Goal: Find specific page/section: Find specific page/section

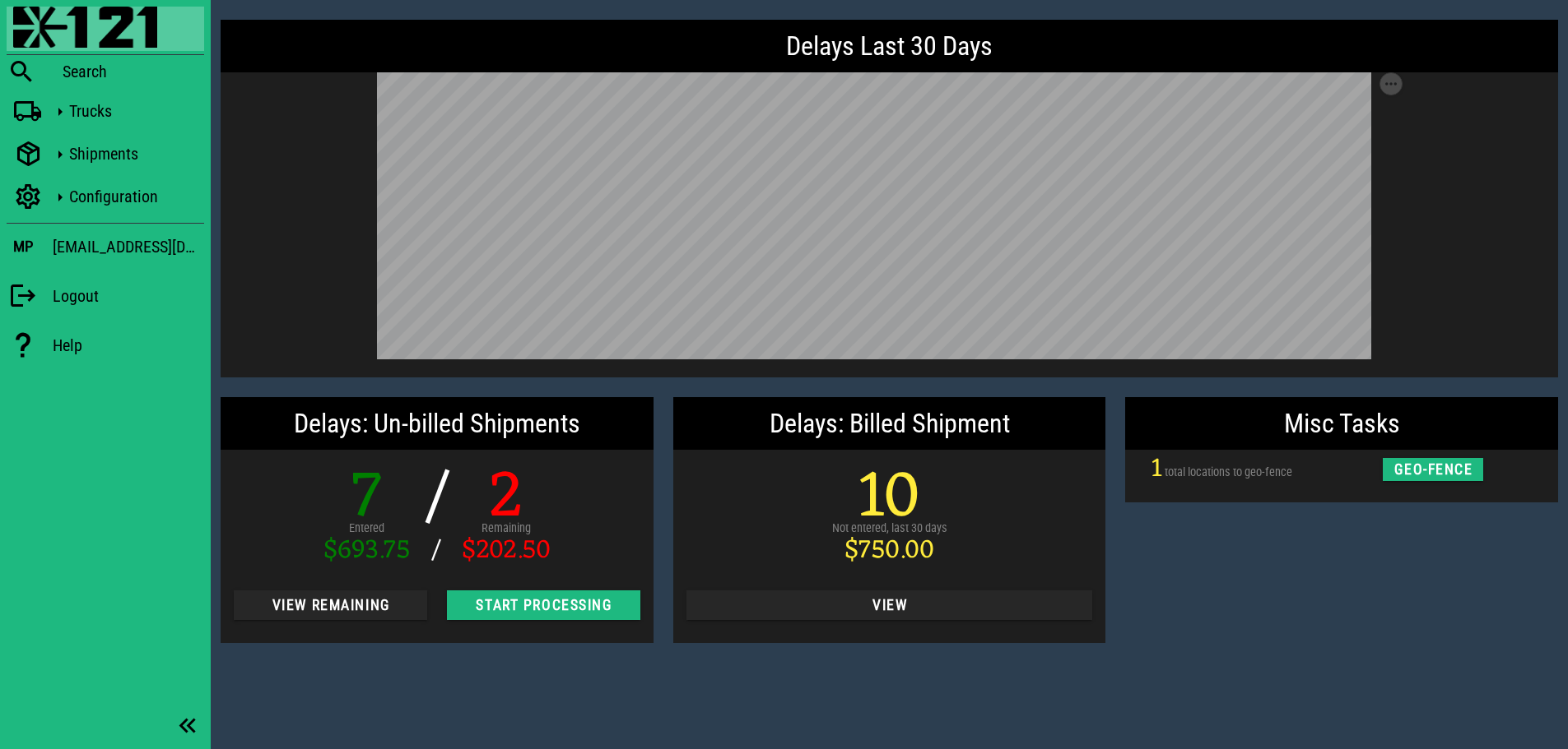
click at [1284, 587] on div "Misc Tasks 1 total locations to geo-fence geo-fence" at bounding box center [1340, 520] width 452 height 265
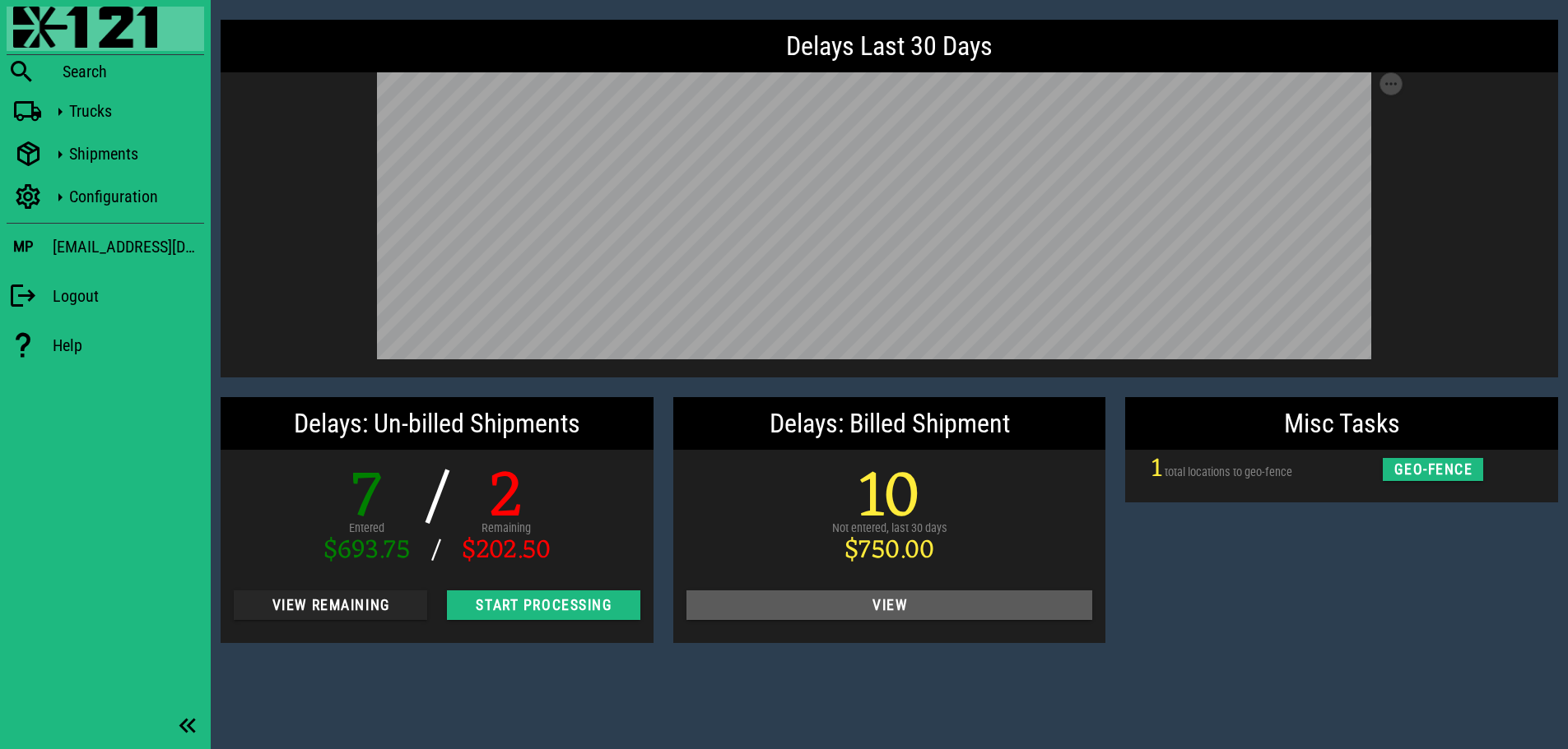
click at [1002, 607] on span "View" at bounding box center [889, 606] width 380 height 17
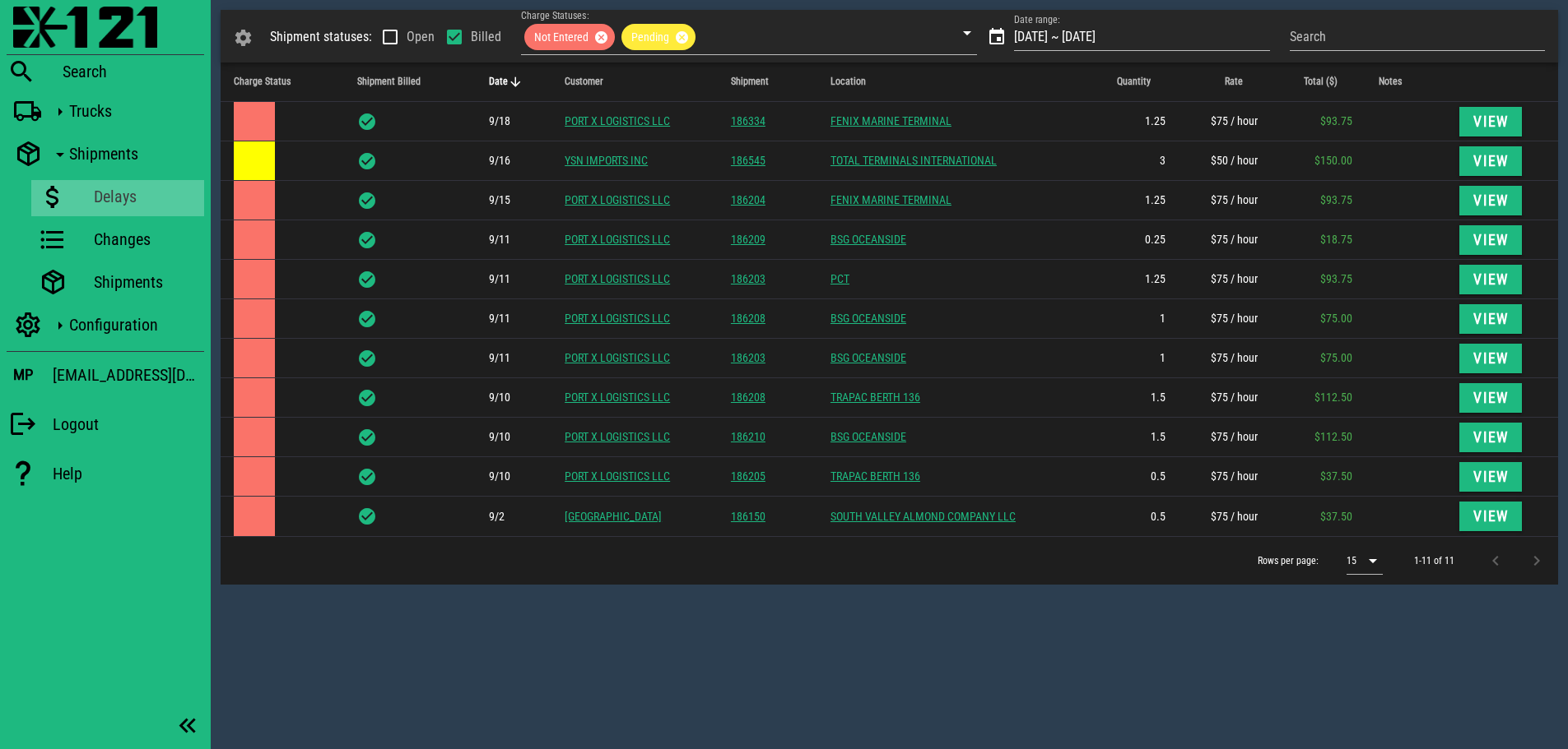
click at [918, 617] on div "Shipment statuses: Open Billed Charge Statuses: Not Entered Pending Date range:…" at bounding box center [889, 374] width 1357 height 749
click at [46, 30] on img at bounding box center [85, 27] width 144 height 41
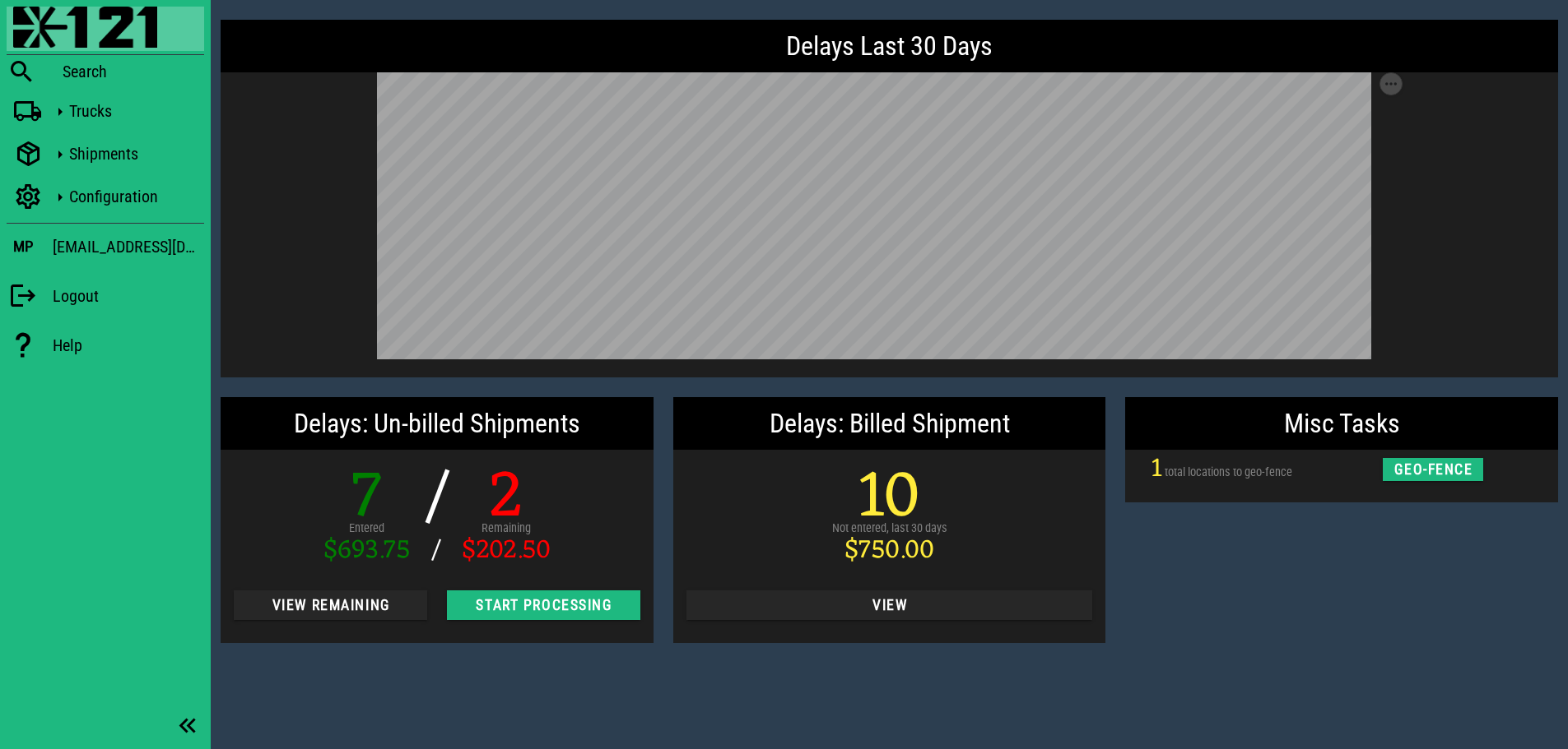
click at [1297, 583] on div "Misc Tasks 1 total locations to geo-fence geo-fence" at bounding box center [1340, 520] width 452 height 265
click at [42, 107] on icon at bounding box center [28, 111] width 30 height 21
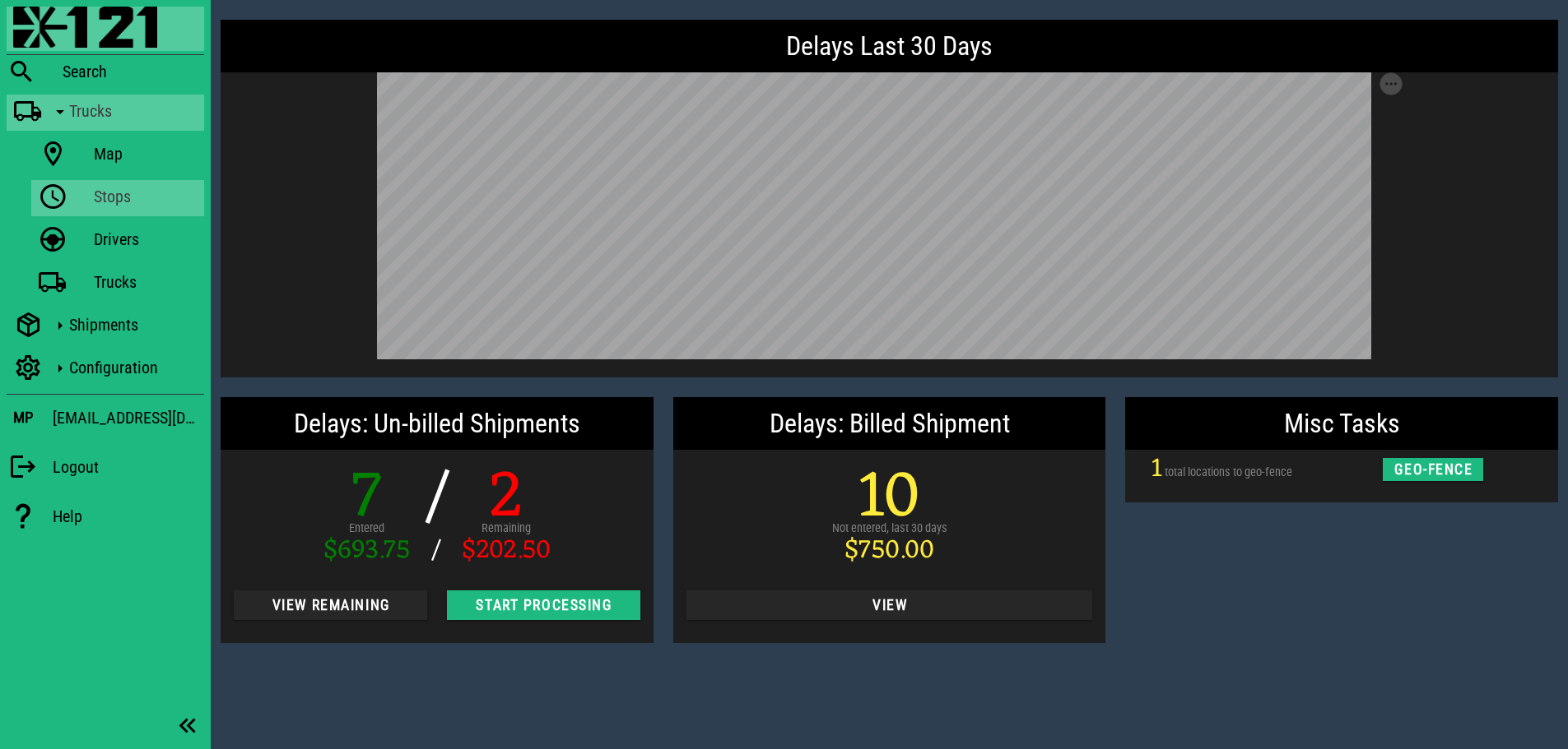
click at [56, 190] on icon at bounding box center [53, 197] width 30 height 21
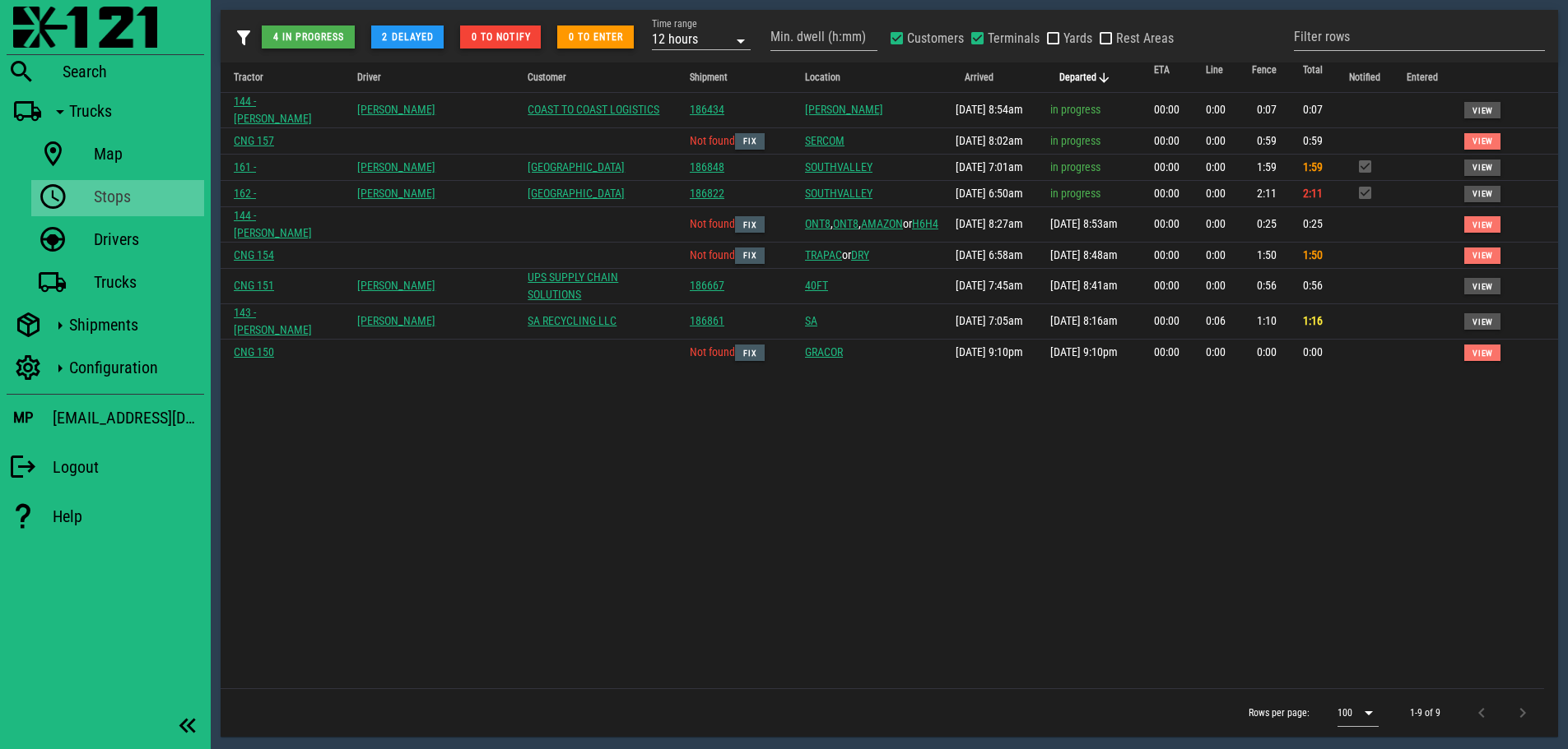
click at [740, 436] on div "Tractor Driver Customer Shipment Location Arrived Departed ETA Line Fence Total…" at bounding box center [889, 375] width 1338 height 626
click at [575, 480] on div "Tractor Driver Customer Shipment Location Arrived Departed ETA Line Fence Total…" at bounding box center [889, 375] width 1338 height 626
